Goal: Information Seeking & Learning: Learn about a topic

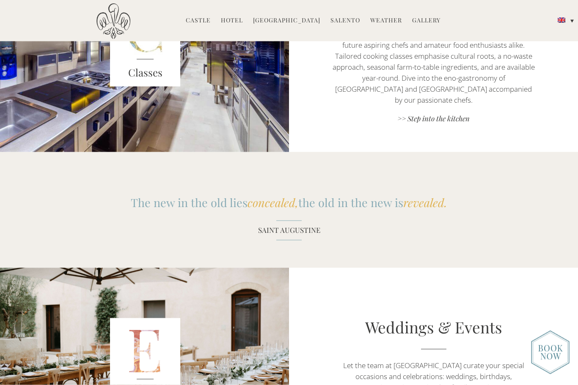
scroll to position [885, 0]
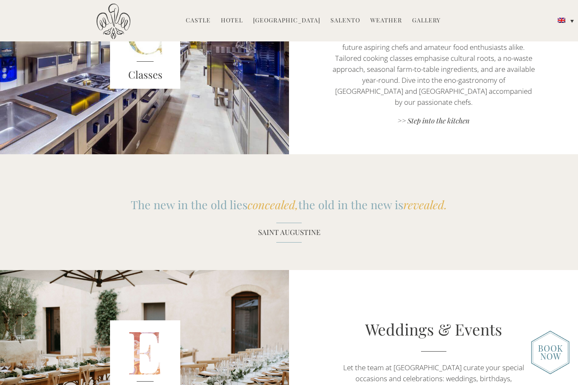
click at [422, 23] on link "Gallery" at bounding box center [426, 21] width 28 height 10
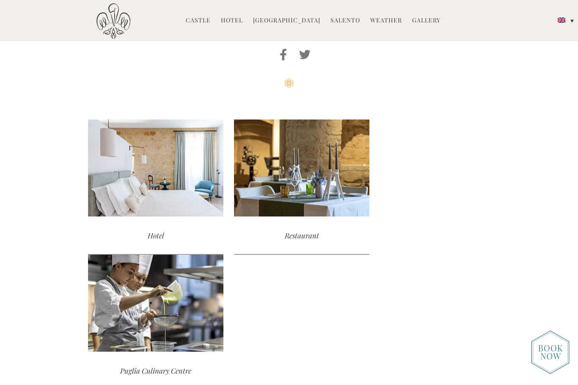
scroll to position [874, 0]
click at [331, 192] on div "read more" at bounding box center [301, 167] width 135 height 97
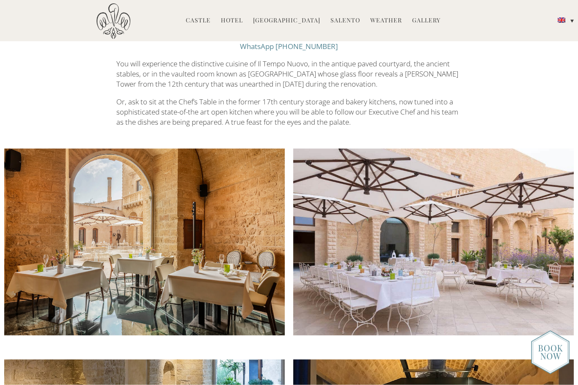
scroll to position [341, 0]
click at [260, 294] on img at bounding box center [144, 241] width 280 height 187
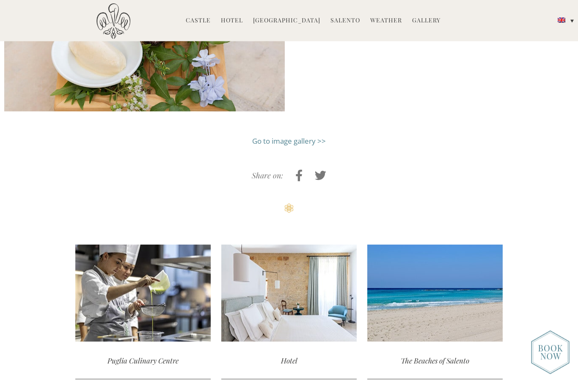
scroll to position [1466, 0]
click at [322, 301] on div "read more" at bounding box center [288, 293] width 135 height 97
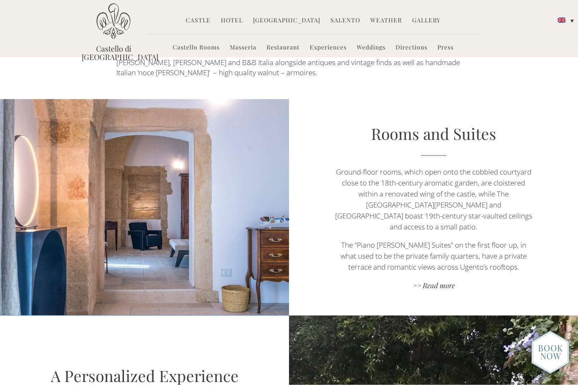
scroll to position [429, 0]
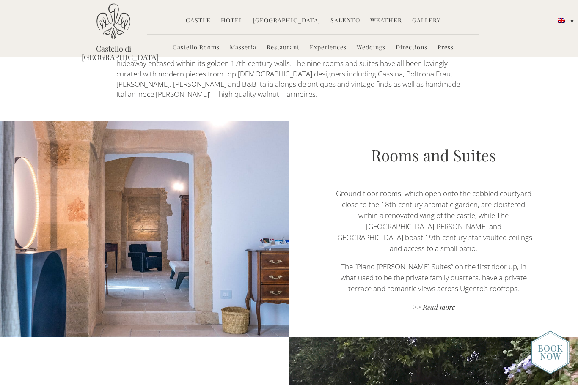
click at [450, 302] on link ">> Read more" at bounding box center [433, 307] width 202 height 11
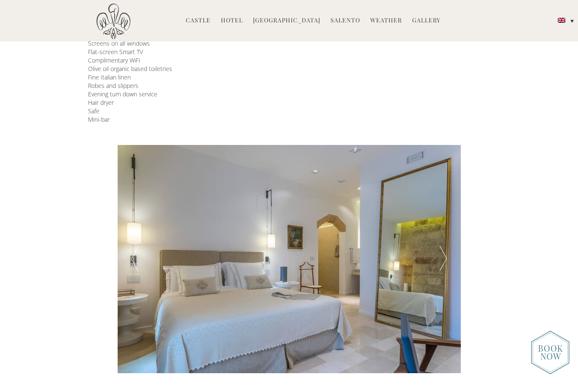
scroll to position [227, 0]
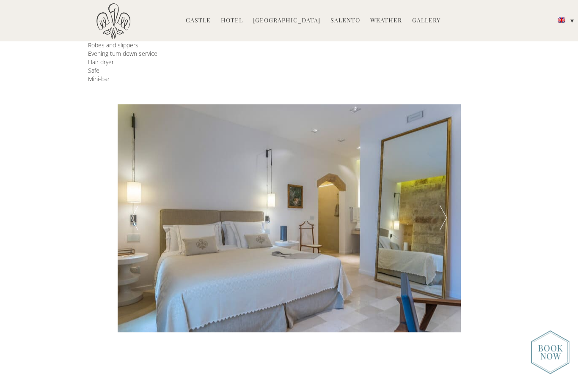
click at [445, 220] on div at bounding box center [443, 218] width 34 height 228
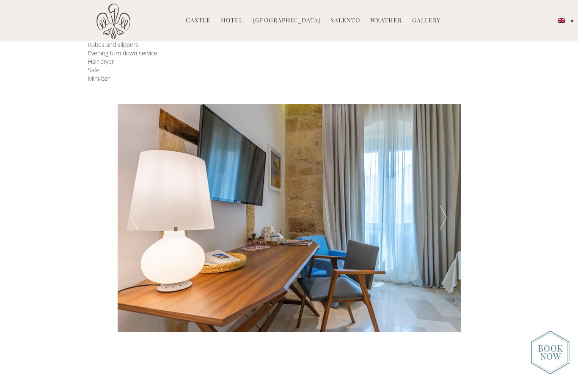
click at [454, 223] on div at bounding box center [443, 218] width 34 height 228
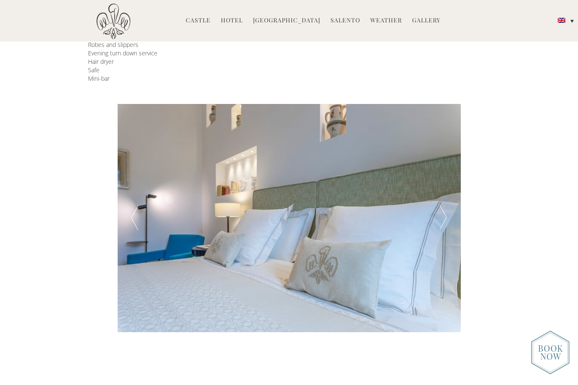
click at [454, 220] on div at bounding box center [443, 218] width 34 height 228
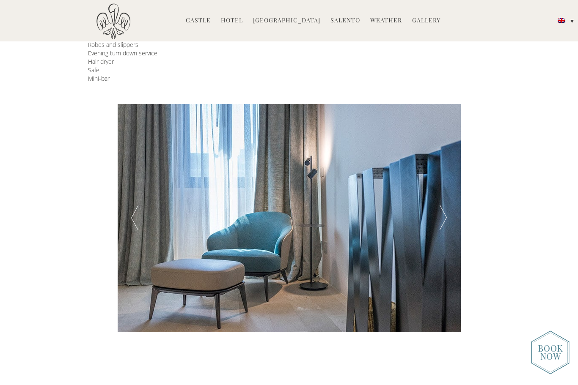
click at [448, 217] on div at bounding box center [443, 218] width 34 height 228
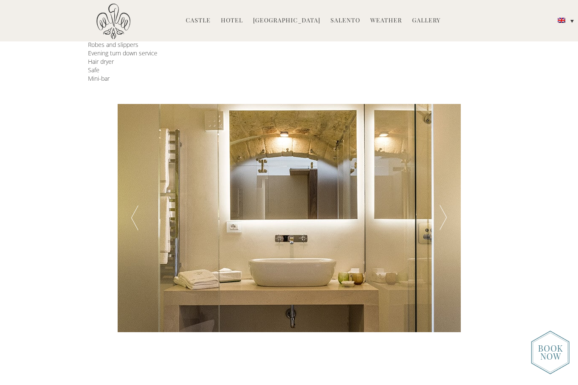
click at [445, 222] on div at bounding box center [443, 218] width 34 height 228
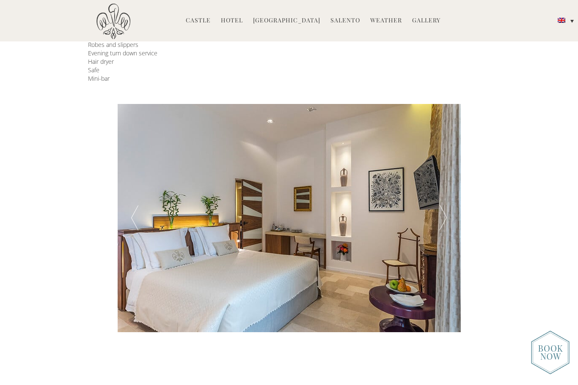
click at [451, 219] on div at bounding box center [443, 218] width 34 height 228
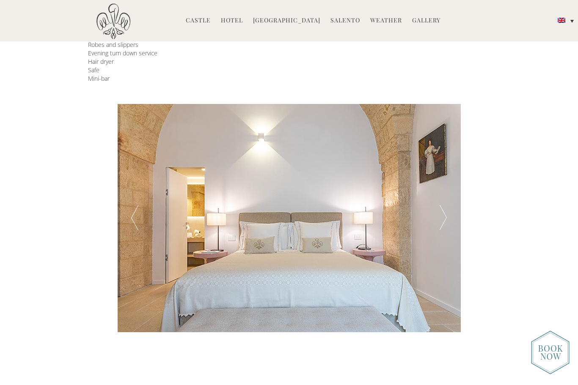
click at [441, 226] on div at bounding box center [443, 218] width 34 height 228
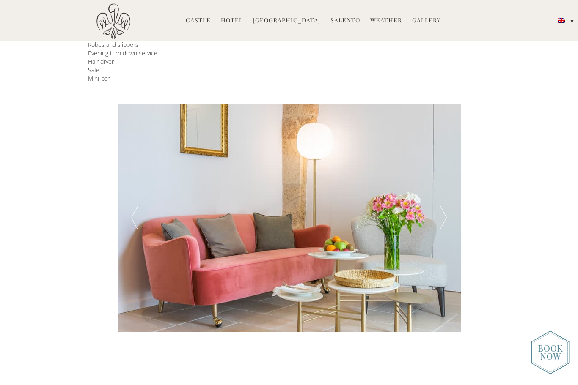
click at [445, 223] on div at bounding box center [443, 218] width 34 height 228
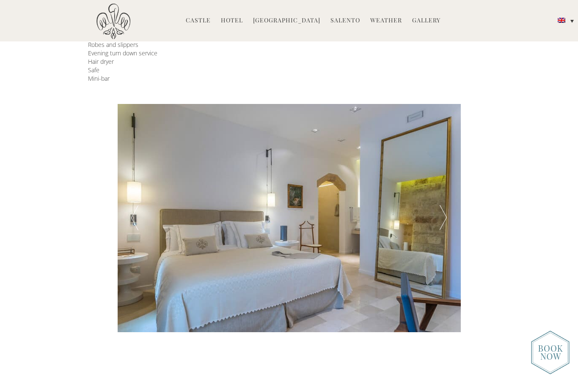
click at [447, 222] on div at bounding box center [443, 218] width 34 height 228
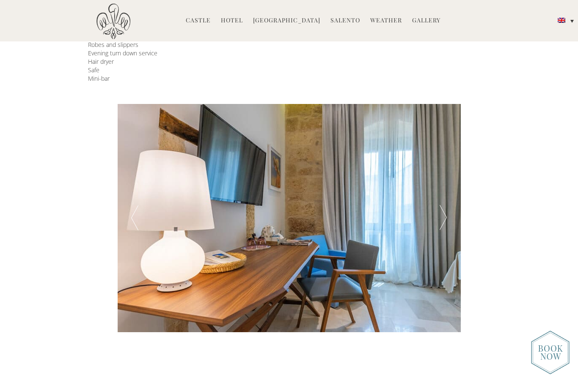
click at [450, 223] on div at bounding box center [443, 218] width 34 height 228
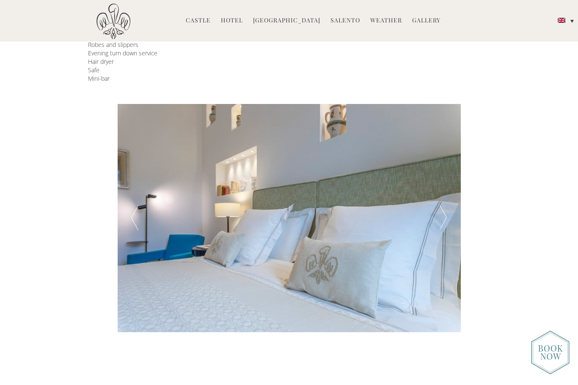
click at [446, 220] on div at bounding box center [443, 218] width 34 height 228
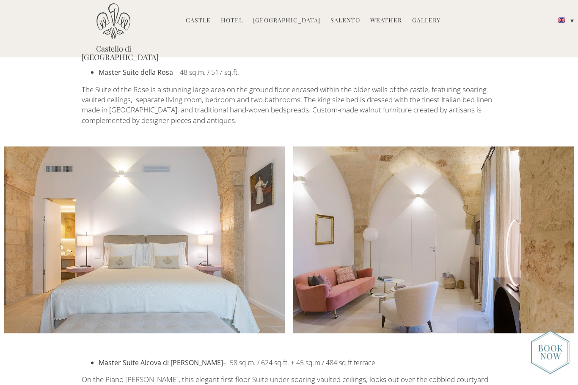
scroll to position [1188, 0]
click at [286, 26] on link "[GEOGRAPHIC_DATA]" at bounding box center [286, 21] width 67 height 10
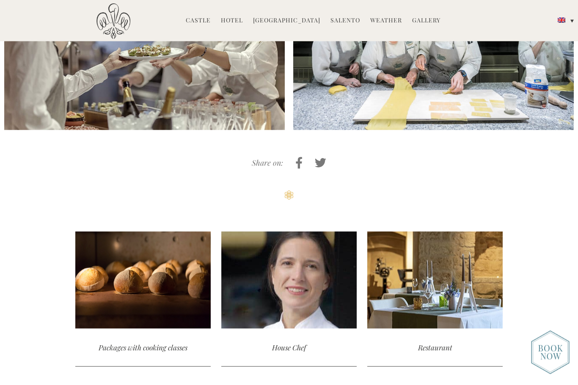
scroll to position [1889, 0]
click at [188, 253] on div "read more" at bounding box center [142, 279] width 135 height 97
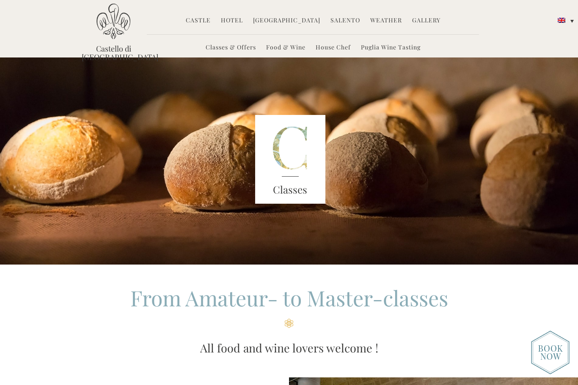
click at [375, 20] on link "Weather" at bounding box center [386, 21] width 32 height 10
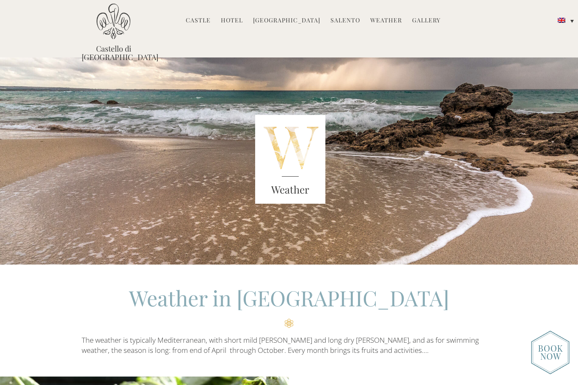
click at [199, 30] on div "Castle History Frescoes Museum Garden Family Timeline of Salento Hotel Castello…" at bounding box center [313, 24] width 332 height 24
click at [203, 23] on link "Castle" at bounding box center [198, 21] width 25 height 10
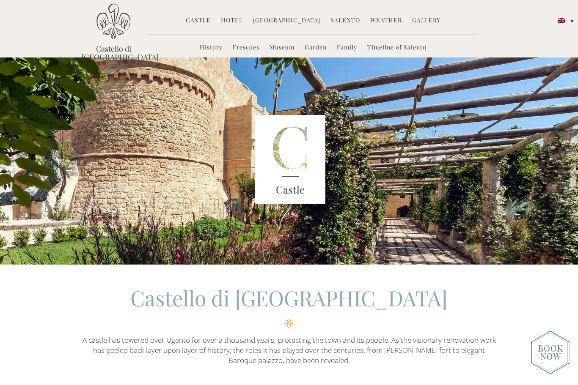
click at [235, 19] on link "Hotel" at bounding box center [232, 21] width 22 height 10
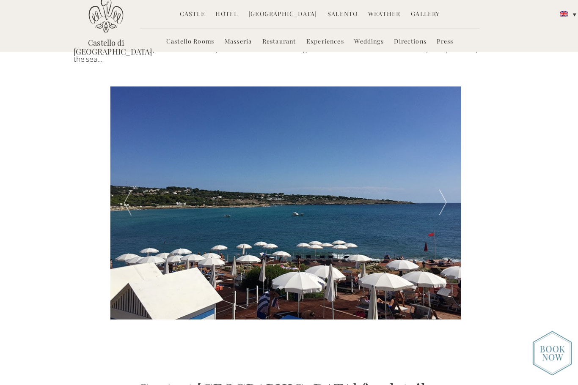
scroll to position [1400, 0]
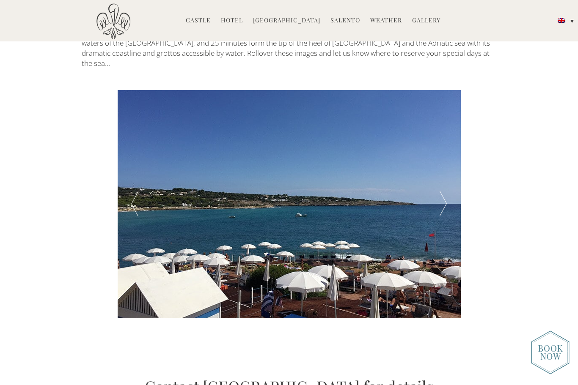
click at [450, 142] on div at bounding box center [443, 204] width 34 height 228
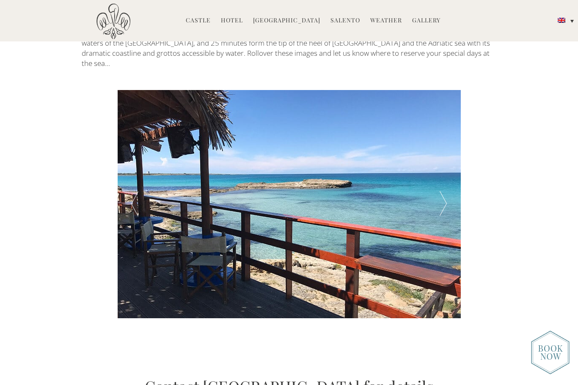
click at [456, 142] on div at bounding box center [443, 204] width 34 height 228
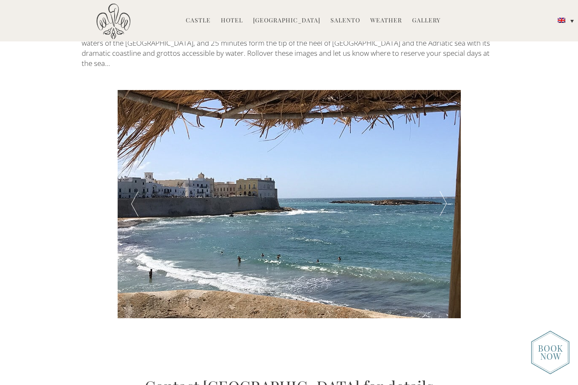
click at [454, 142] on div at bounding box center [443, 204] width 34 height 228
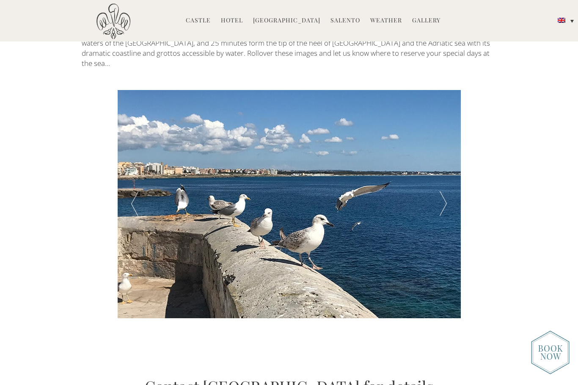
click at [450, 142] on div at bounding box center [443, 204] width 34 height 228
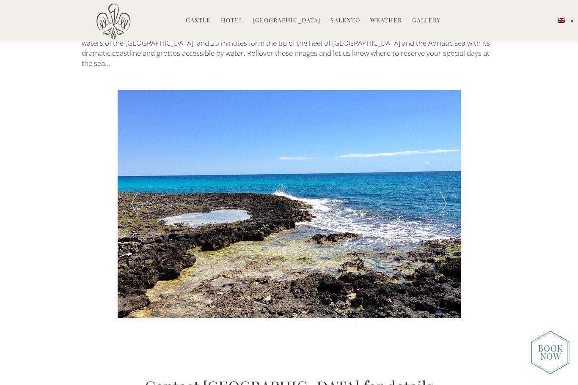
click at [447, 138] on div at bounding box center [443, 204] width 34 height 228
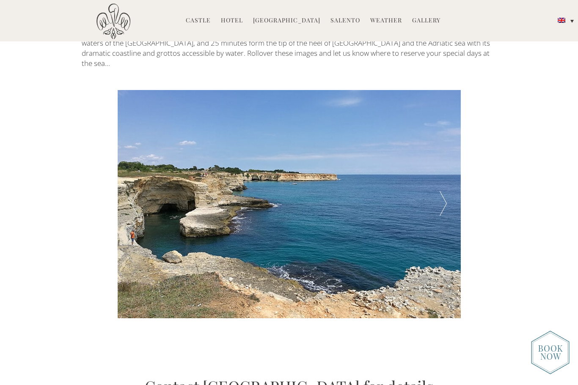
click at [450, 140] on div at bounding box center [443, 204] width 34 height 228
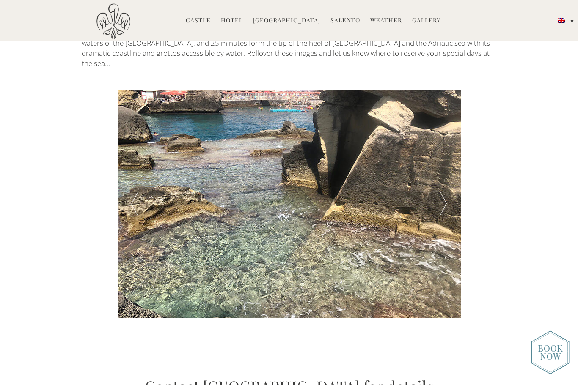
click at [451, 138] on div at bounding box center [443, 204] width 34 height 228
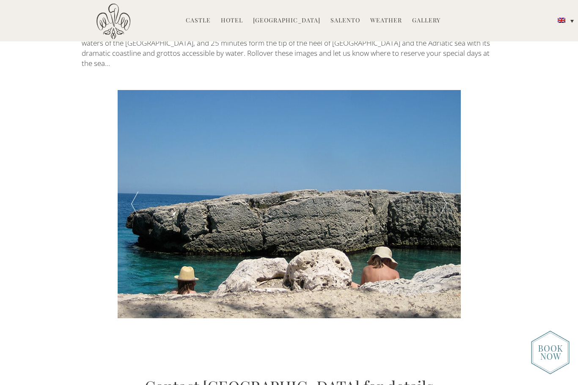
click at [453, 137] on div at bounding box center [443, 204] width 34 height 228
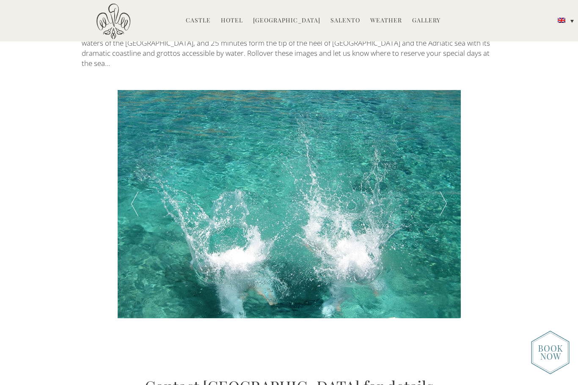
click at [448, 143] on div at bounding box center [443, 204] width 34 height 228
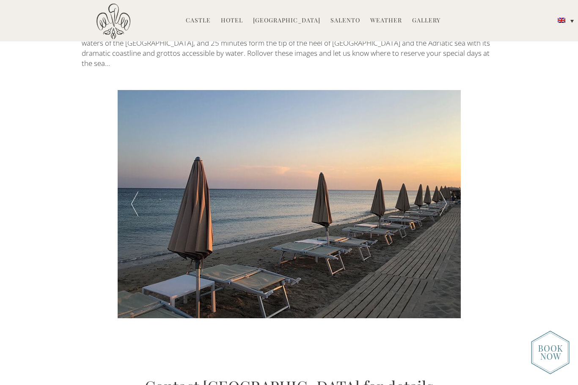
click at [454, 136] on div at bounding box center [443, 204] width 34 height 228
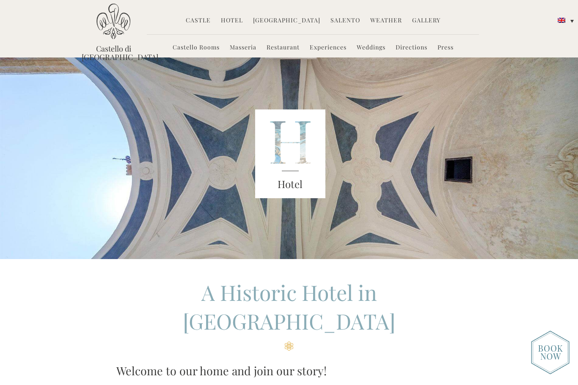
scroll to position [0, 0]
